Goal: Find specific page/section: Find specific page/section

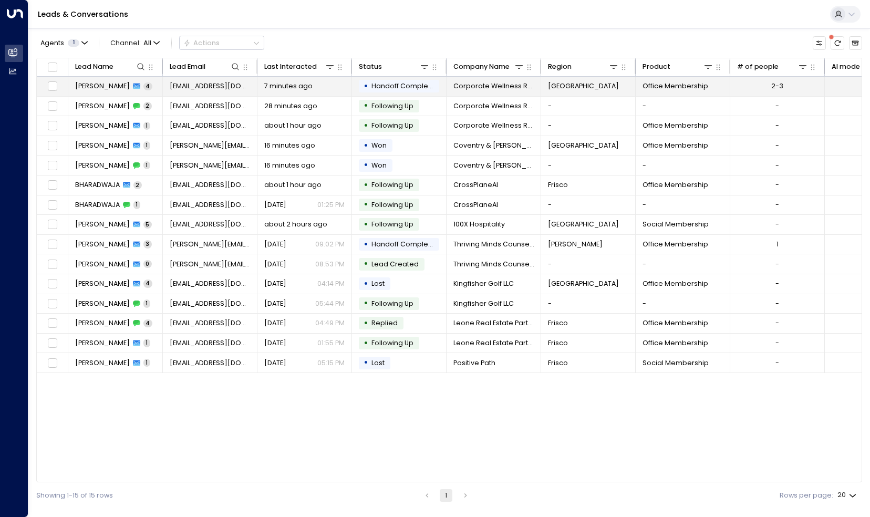
click at [406, 84] on span "Handoff Completed" at bounding box center [406, 85] width 68 height 9
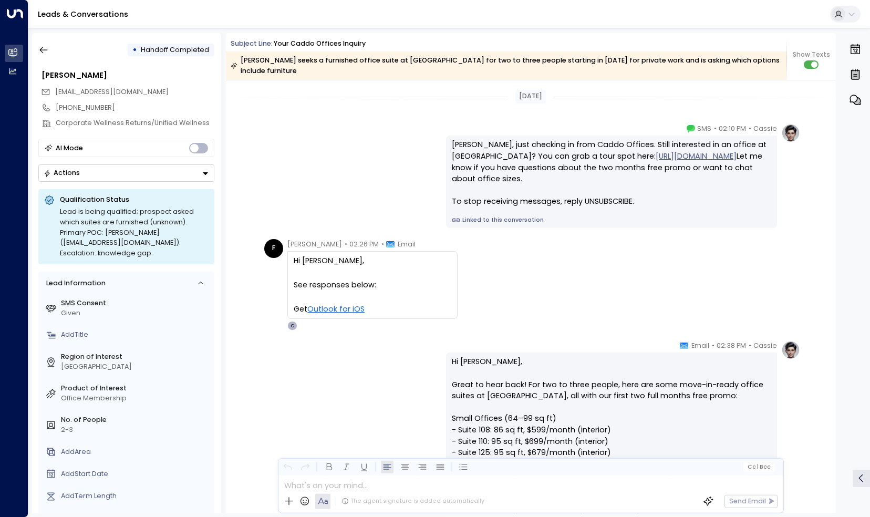
click at [379, 282] on div "See responses below:" at bounding box center [373, 286] width 158 height 12
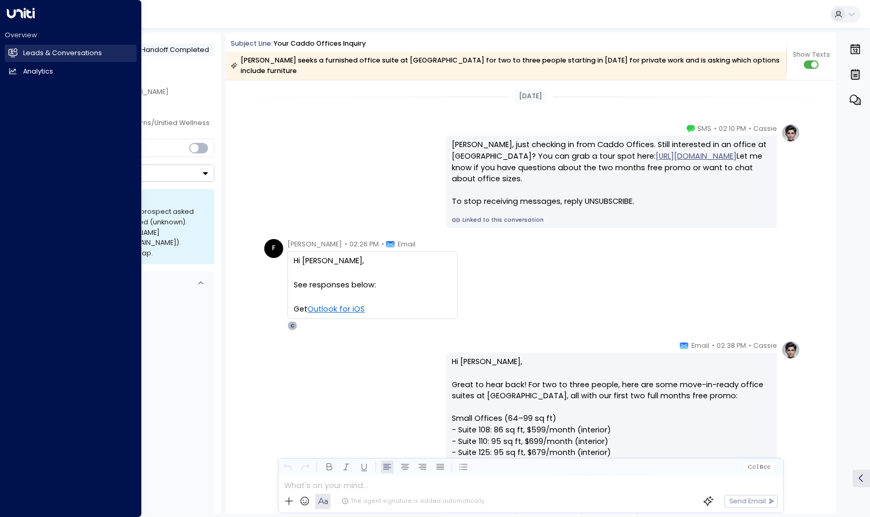
click at [24, 52] on h2 "Leads & Conversations" at bounding box center [62, 53] width 79 height 10
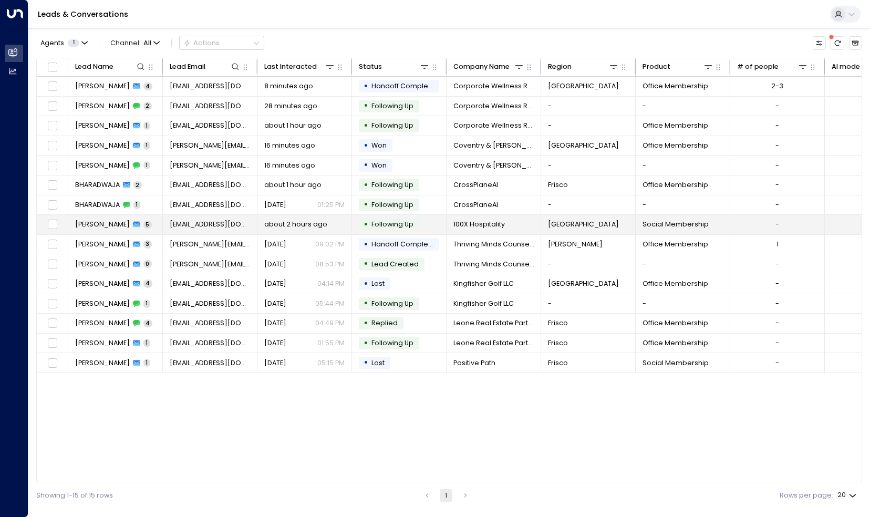
click at [98, 223] on span "[PERSON_NAME]" at bounding box center [102, 224] width 55 height 9
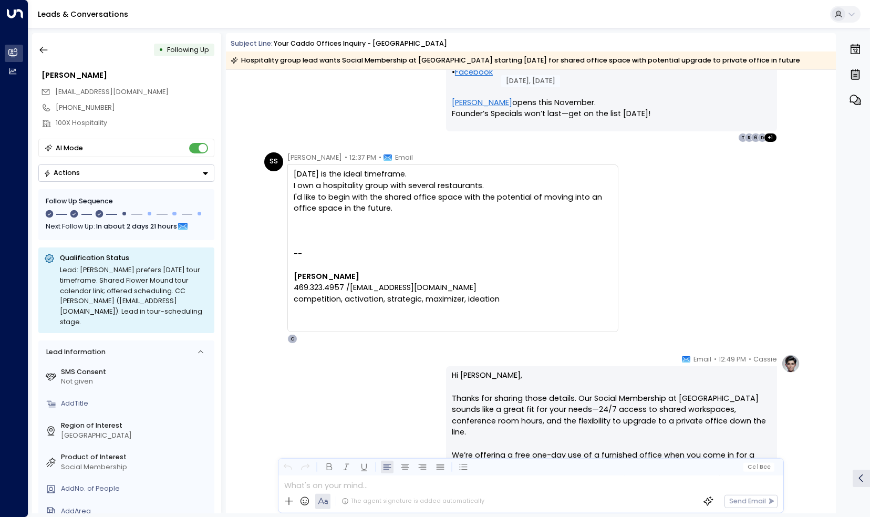
scroll to position [1289, 0]
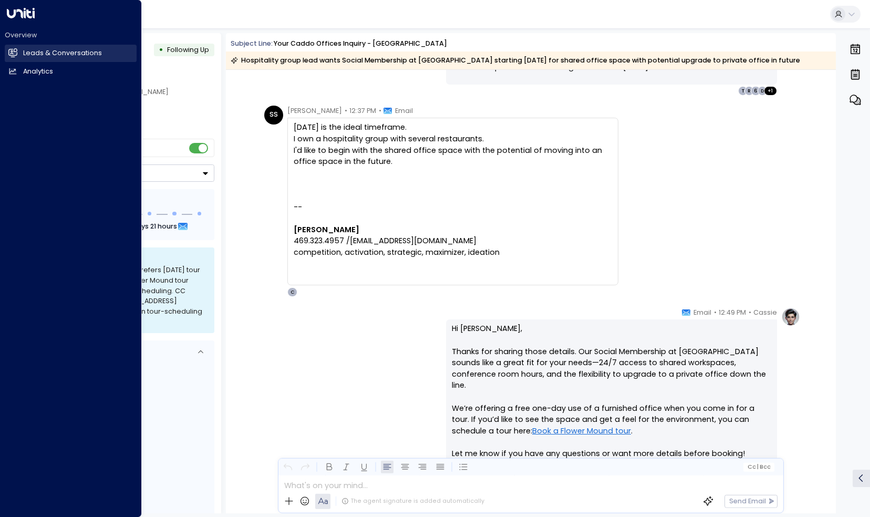
click at [27, 49] on h2 "Leads & Conversations" at bounding box center [62, 53] width 79 height 10
